Goal: Information Seeking & Learning: Compare options

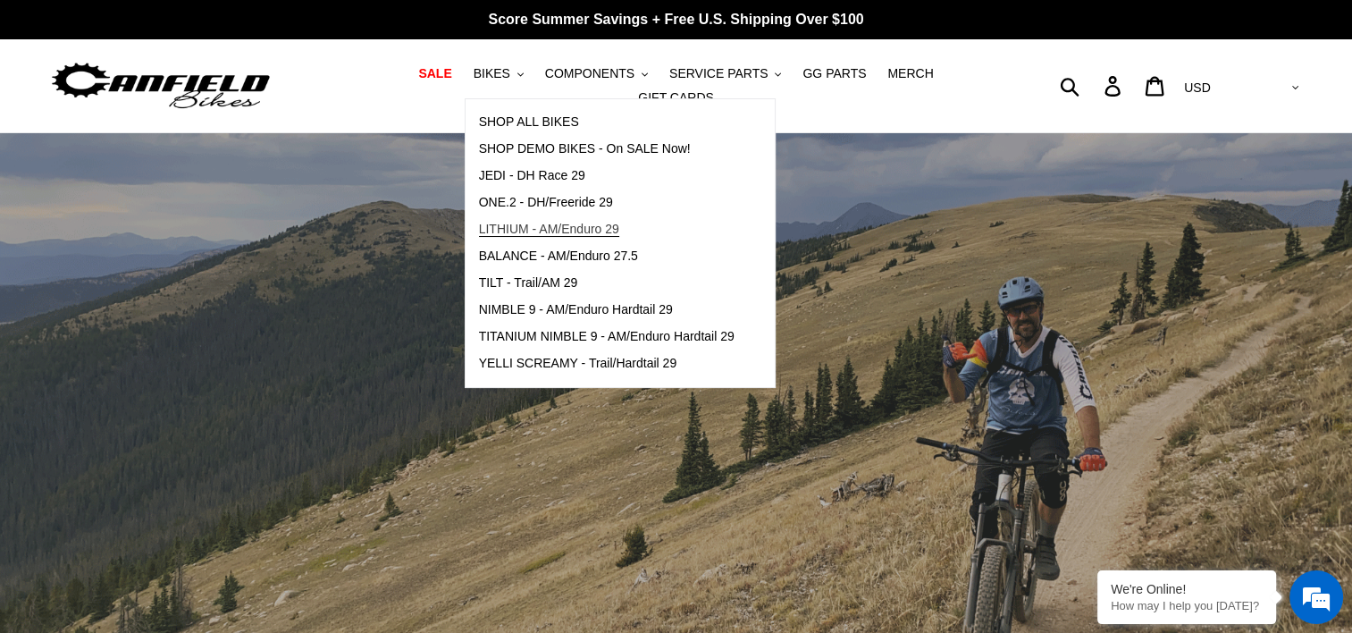
click at [494, 237] on span "LITHIUM - AM/Enduro 29" at bounding box center [549, 229] width 140 height 15
click at [493, 257] on span "BALANCE - AM/Enduro 27.5" at bounding box center [558, 255] width 159 height 15
click at [493, 290] on span "TILT - Trail/AM 29" at bounding box center [528, 282] width 99 height 15
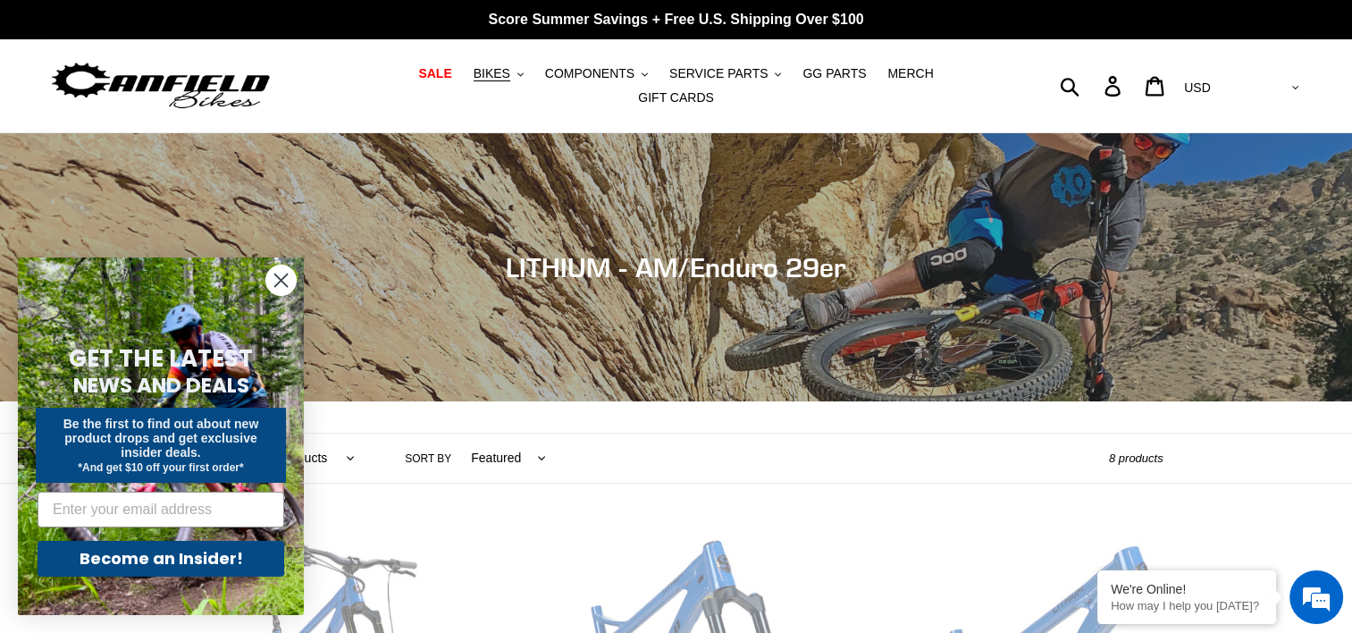
scroll to position [553, 0]
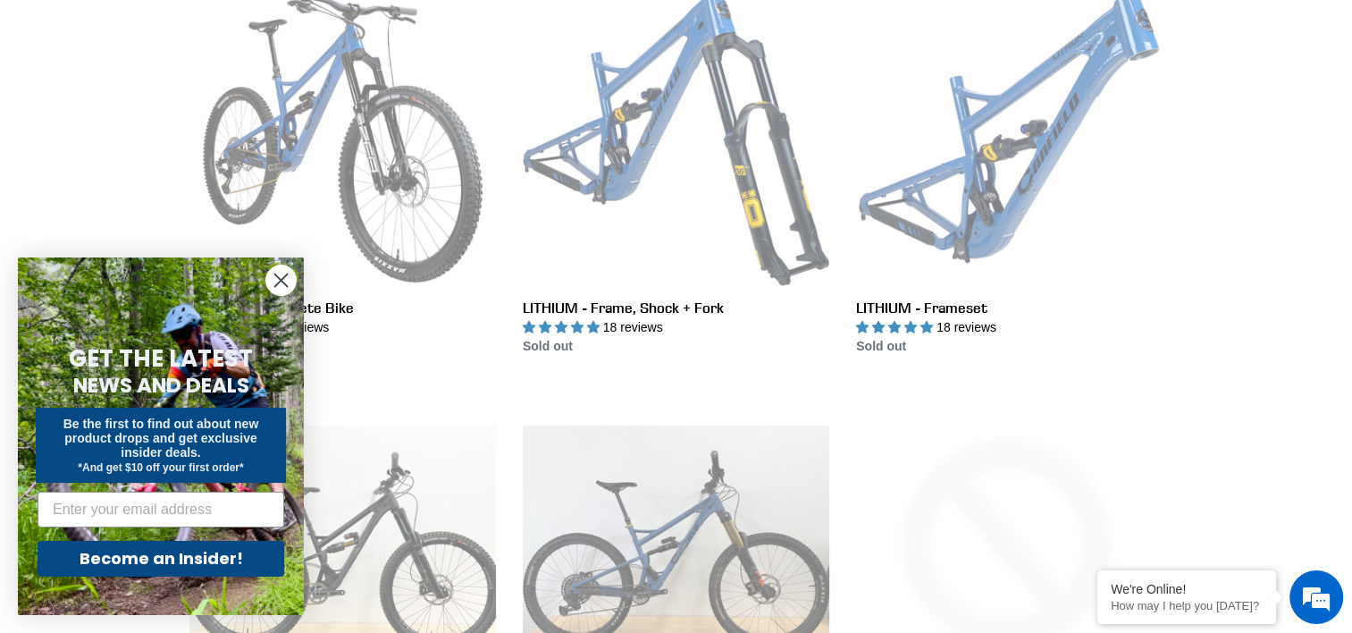
click at [286, 280] on circle "Close dialog" at bounding box center [280, 279] width 29 height 29
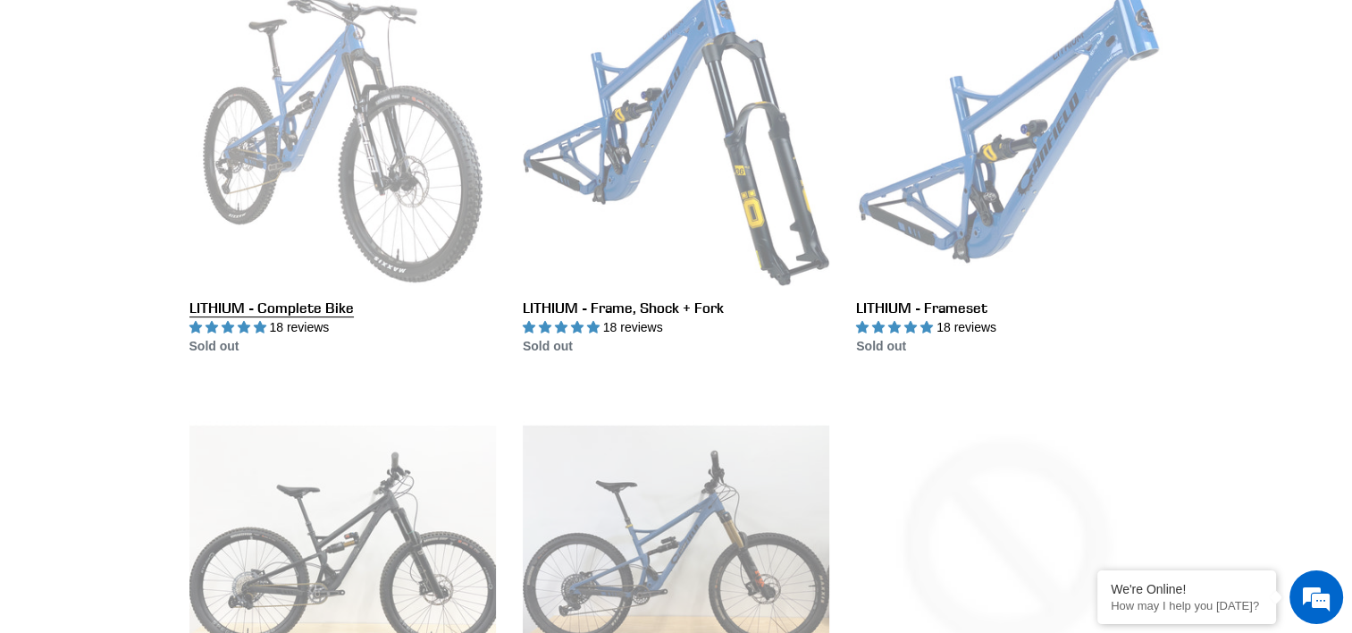
click at [358, 194] on link "LITHIUM - Complete Bike" at bounding box center [342, 167] width 307 height 376
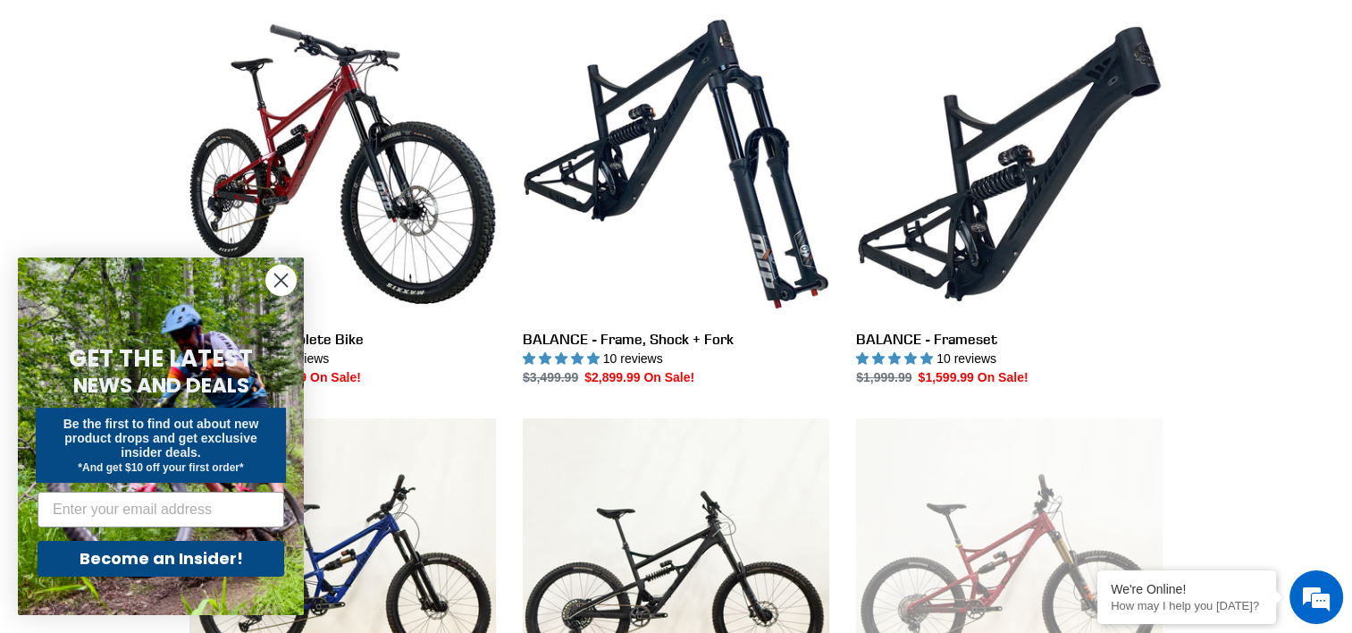
scroll to position [553, 0]
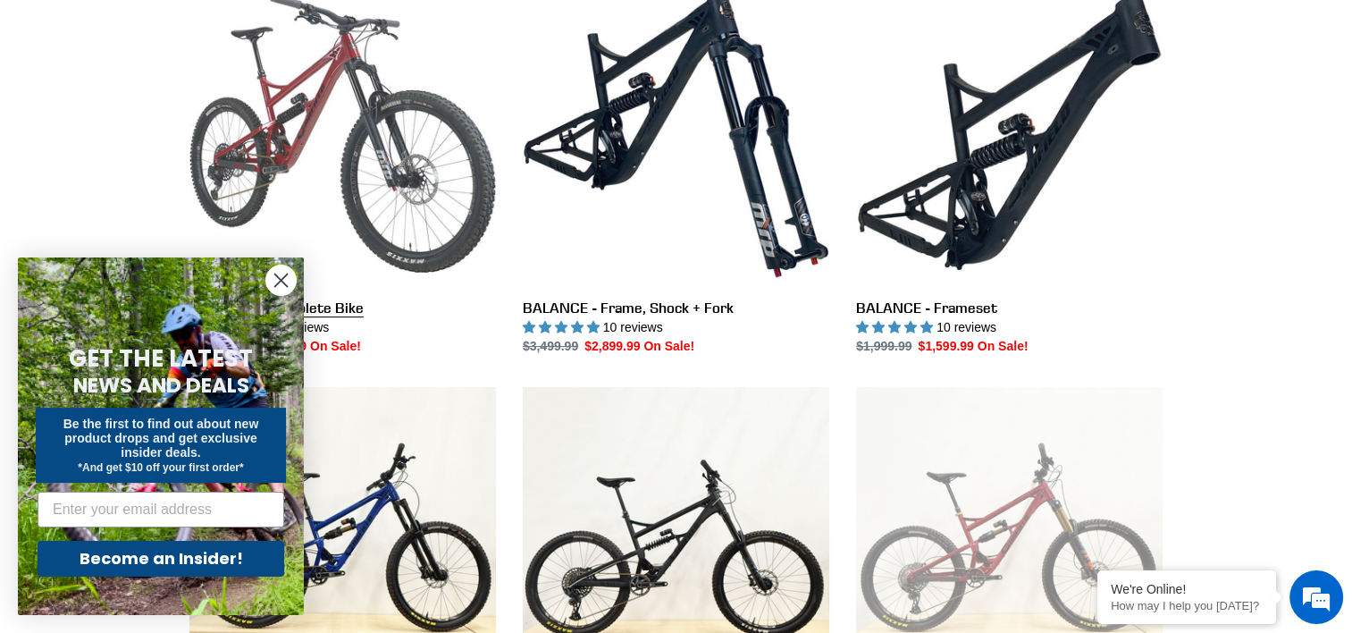
click at [422, 119] on link "BALANCE - Complete Bike" at bounding box center [342, 167] width 307 height 376
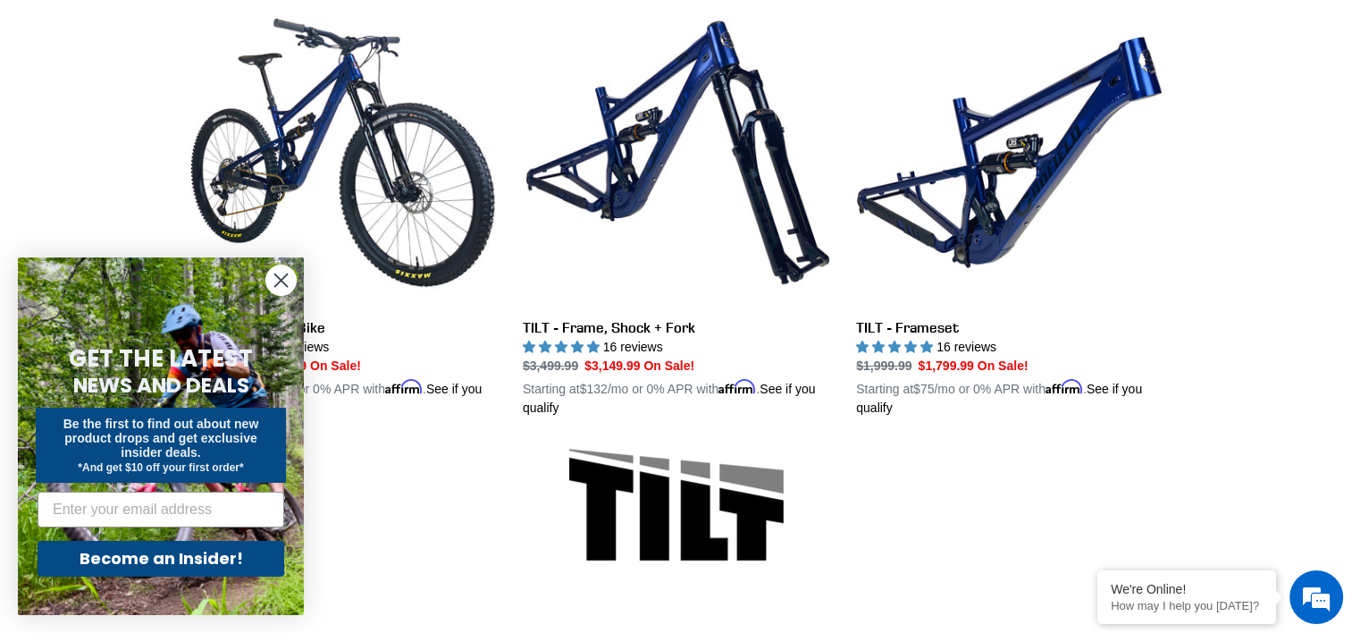
scroll to position [553, 0]
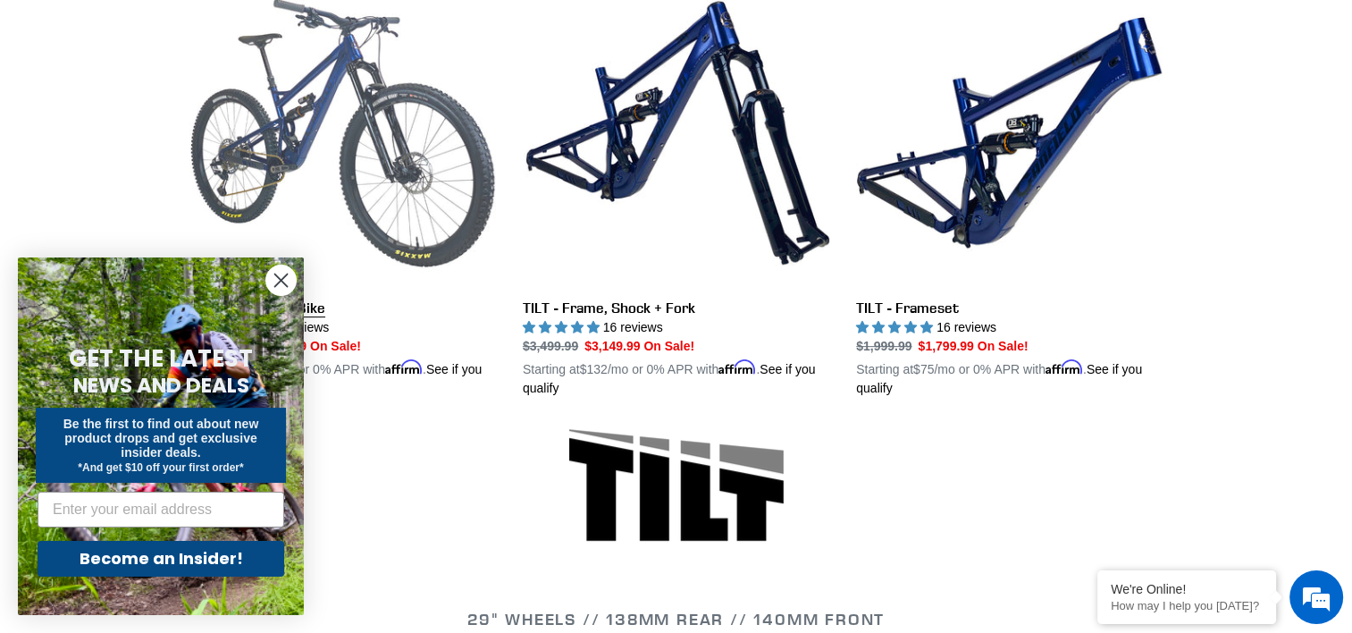
click at [395, 126] on link "TILT - Complete Bike" at bounding box center [342, 188] width 307 height 418
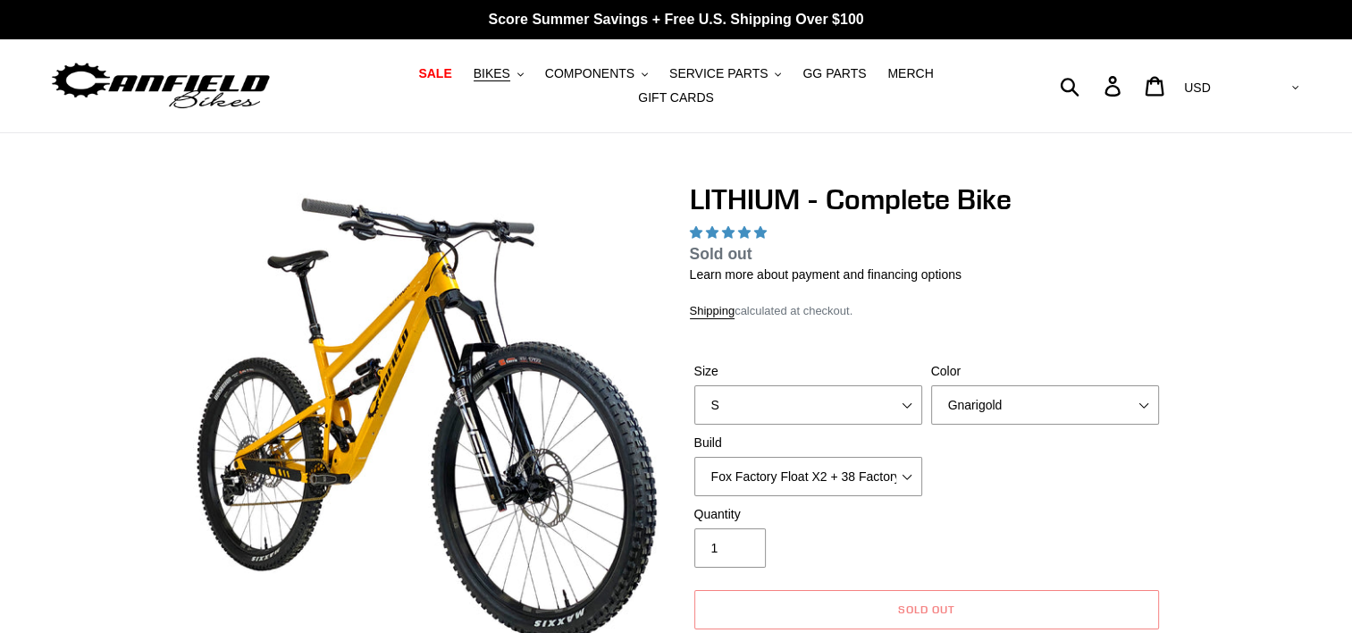
select select "highest-rating"
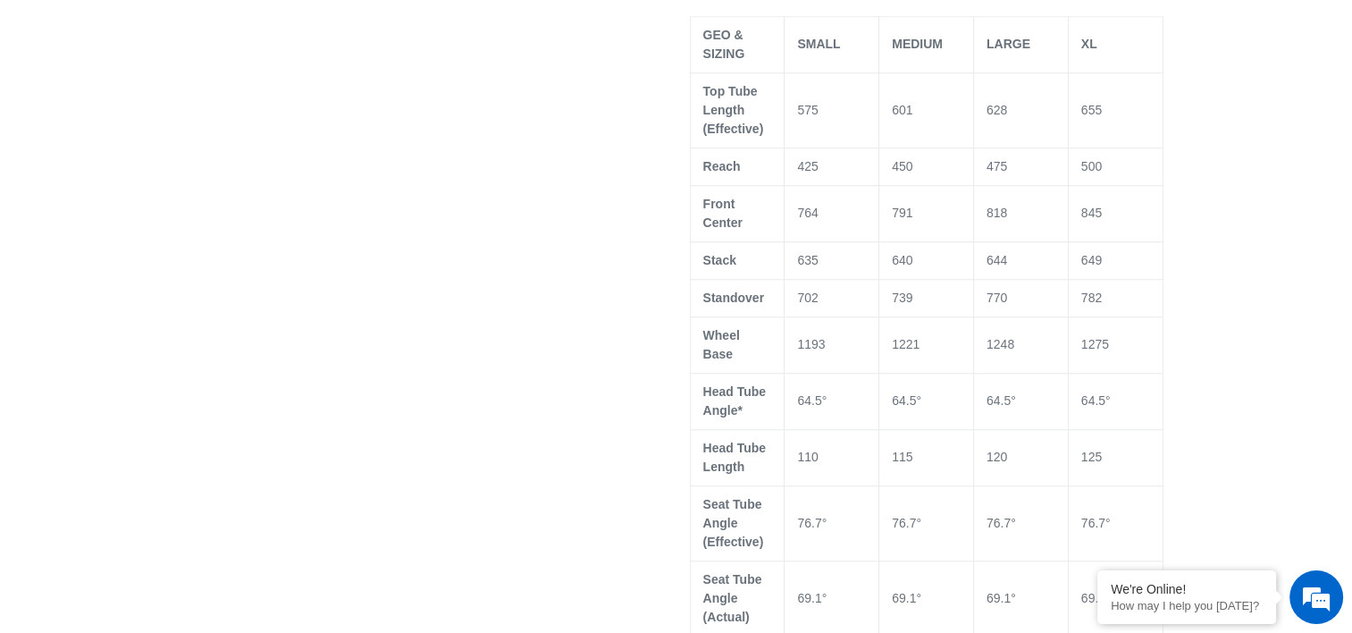
scroll to position [1517, 0]
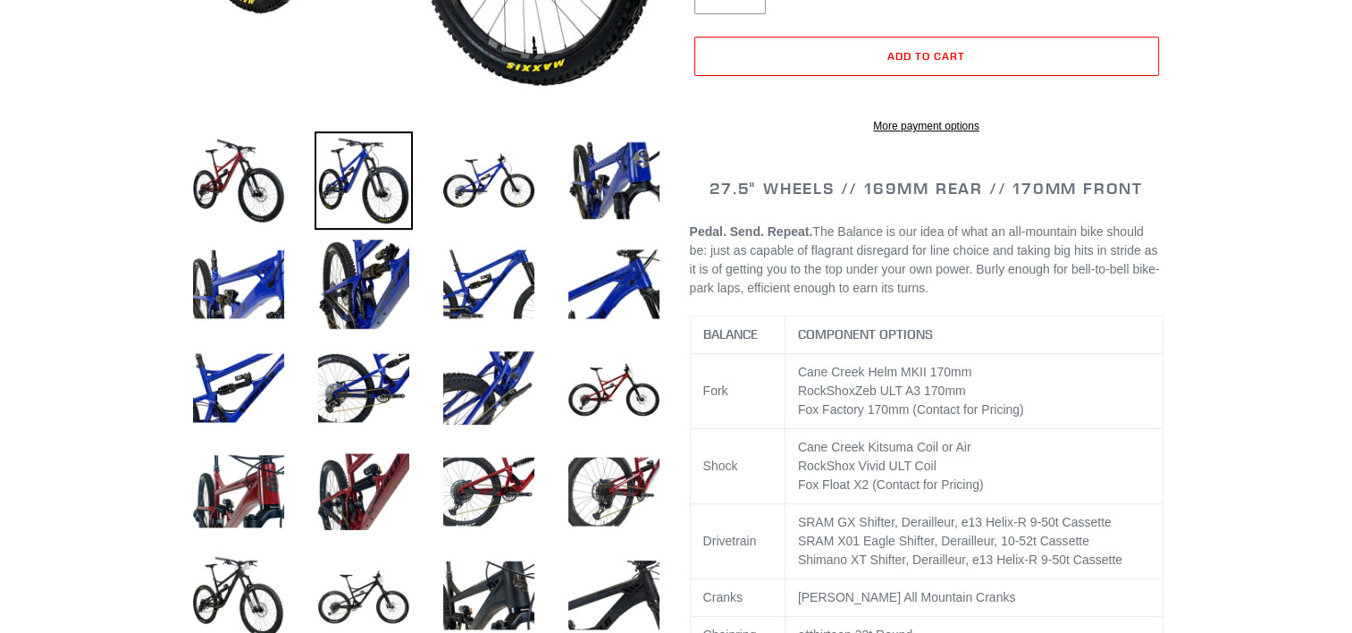
select select "highest-rating"
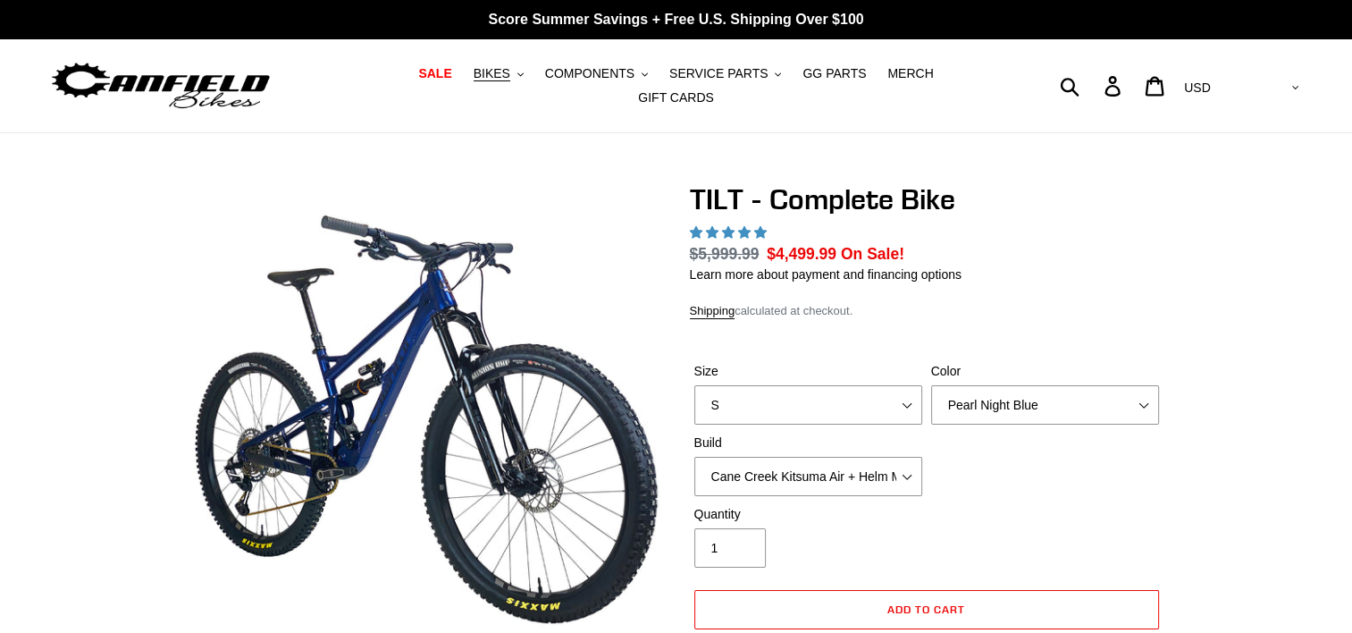
select select "highest-rating"
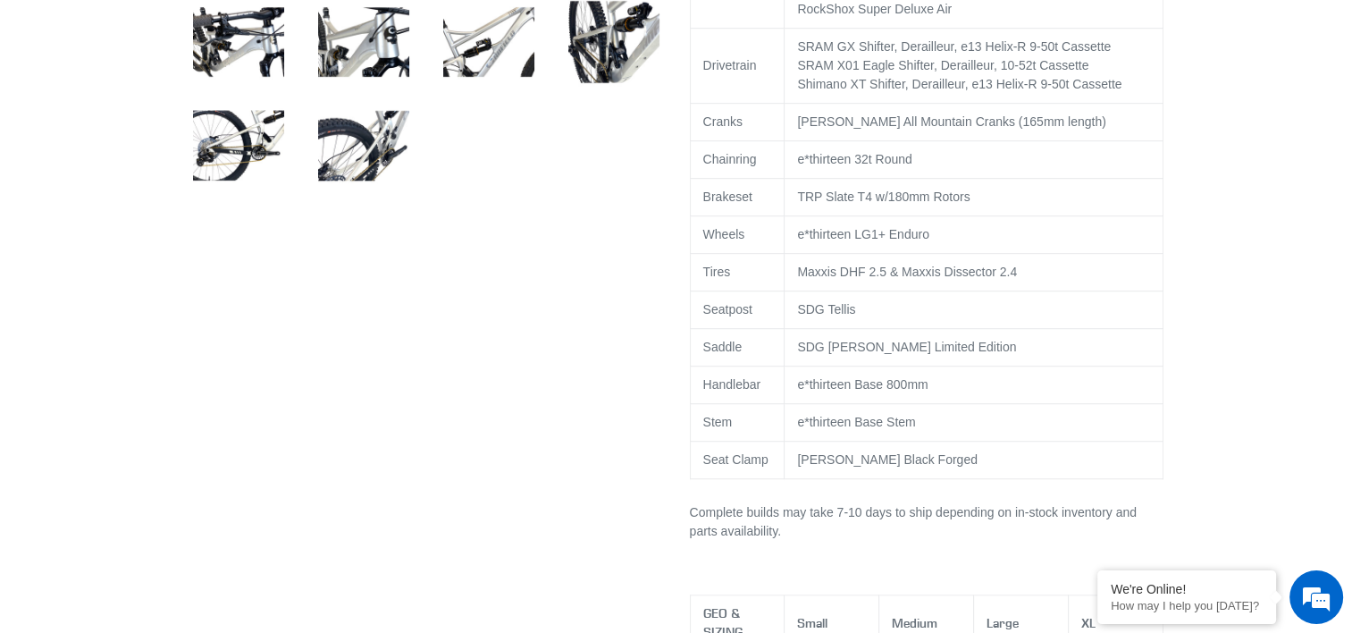
scroll to position [1660, 0]
